Goal: Task Accomplishment & Management: Use online tool/utility

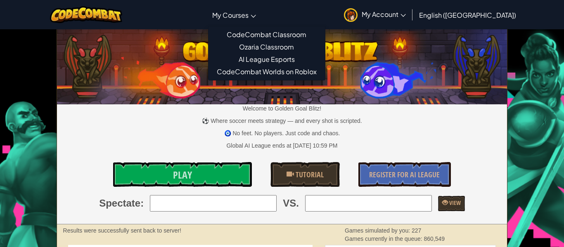
click at [260, 14] on link "My Courses" at bounding box center [234, 15] width 52 height 22
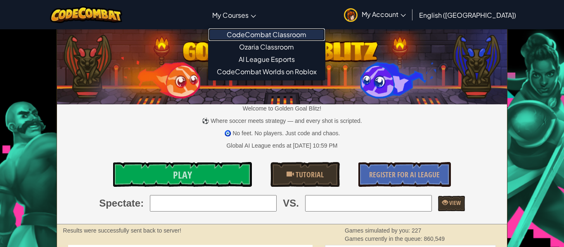
click at [300, 35] on link "CodeCombat Classroom" at bounding box center [266, 34] width 116 height 12
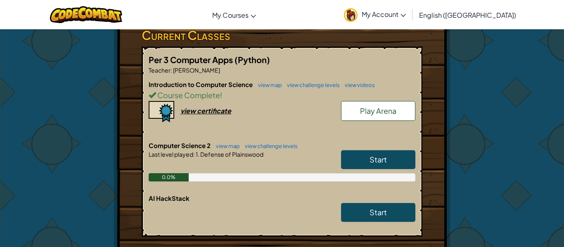
scroll to position [144, 0]
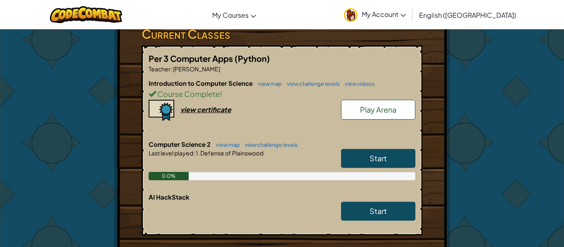
click at [372, 165] on link "Start" at bounding box center [378, 158] width 74 height 19
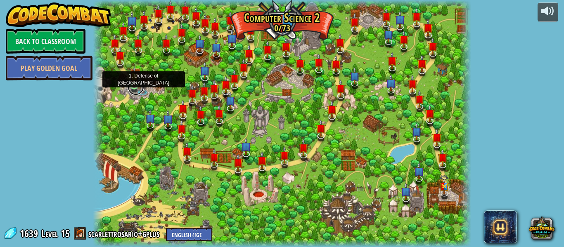
click at [134, 89] on link at bounding box center [136, 87] width 17 height 17
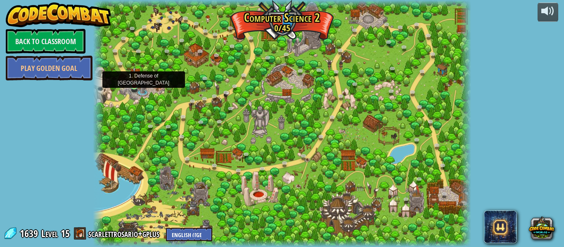
click at [132, 85] on img at bounding box center [134, 76] width 9 height 20
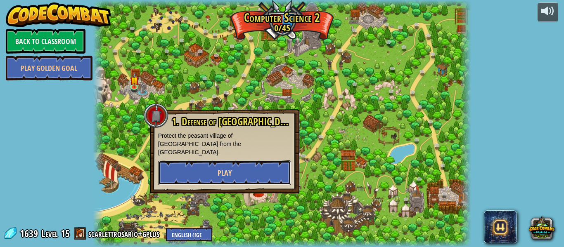
click at [204, 161] on button "Play" at bounding box center [224, 173] width 133 height 25
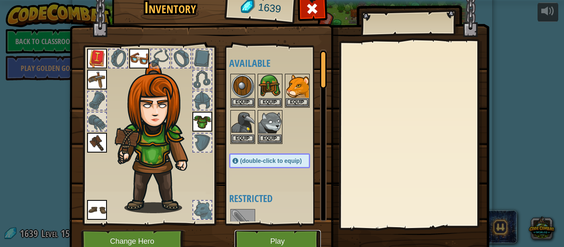
click at [283, 245] on button "Play" at bounding box center [277, 241] width 86 height 23
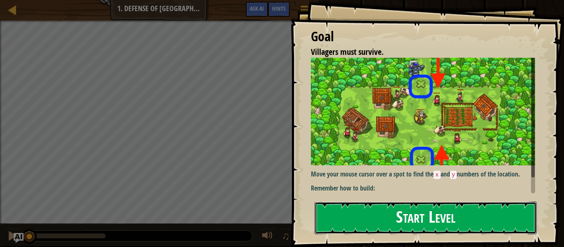
click at [380, 202] on button "Start Level" at bounding box center [425, 218] width 222 height 33
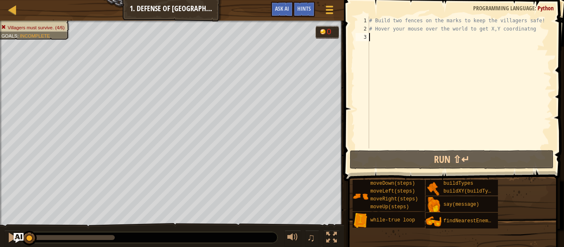
type textarea "# Hover your mouse over the world to get X,Y coordinatng"
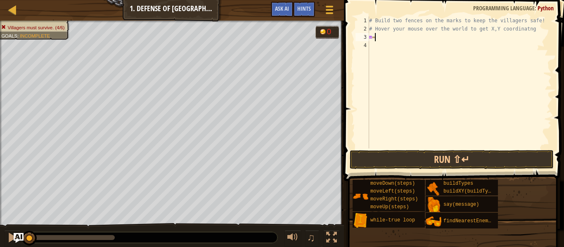
scroll to position [4, 0]
type textarea "m"
type textarea "hero.moveXY(40, 32)"
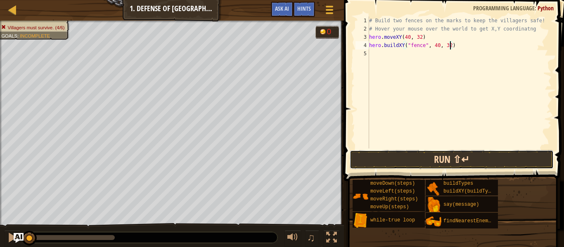
click at [451, 161] on button "Run ⇧↵" at bounding box center [452, 159] width 204 height 19
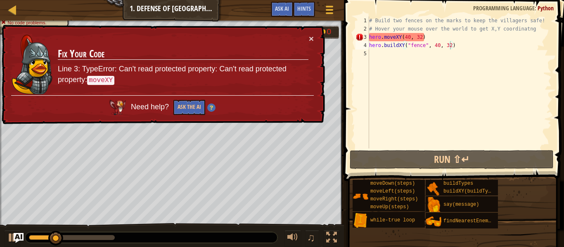
click at [314, 40] on div "× Fix Your Code Line 3: TypeError: Can't read protected property: Can't read pr…" at bounding box center [162, 75] width 325 height 100
click at [309, 40] on button "×" at bounding box center [311, 38] width 5 height 9
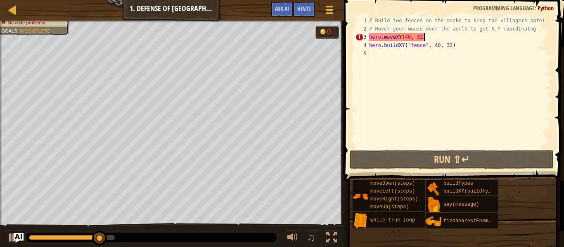
click at [454, 37] on div "# Build two fences on the marks to keep the villagers safe! # Hover your mouse …" at bounding box center [459, 91] width 184 height 149
type textarea "hero.moveXY(40, 32)"
click at [456, 38] on div "# Build two fences on the marks to keep the villagers safe! # Hover your mouse …" at bounding box center [459, 91] width 184 height 149
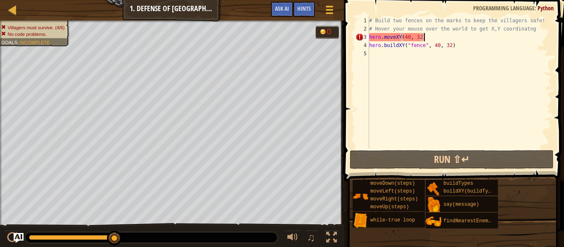
click at [464, 138] on div "# Build two fences on the marks to keep the villagers safe! # Hover your mouse …" at bounding box center [459, 91] width 184 height 149
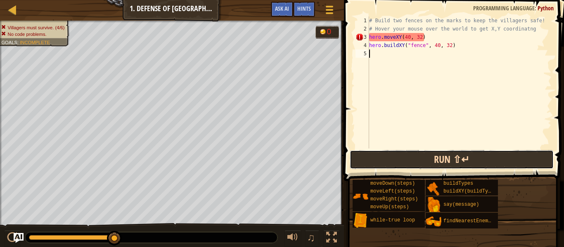
click at [462, 156] on button "Run ⇧↵" at bounding box center [452, 159] width 204 height 19
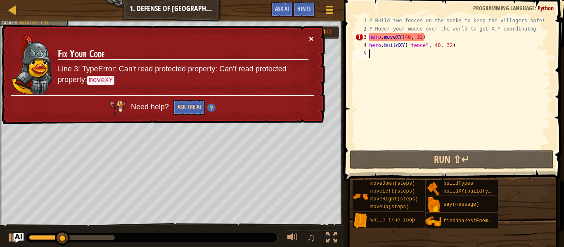
click at [312, 41] on button "×" at bounding box center [311, 38] width 5 height 9
